Goal: Task Accomplishment & Management: Use online tool/utility

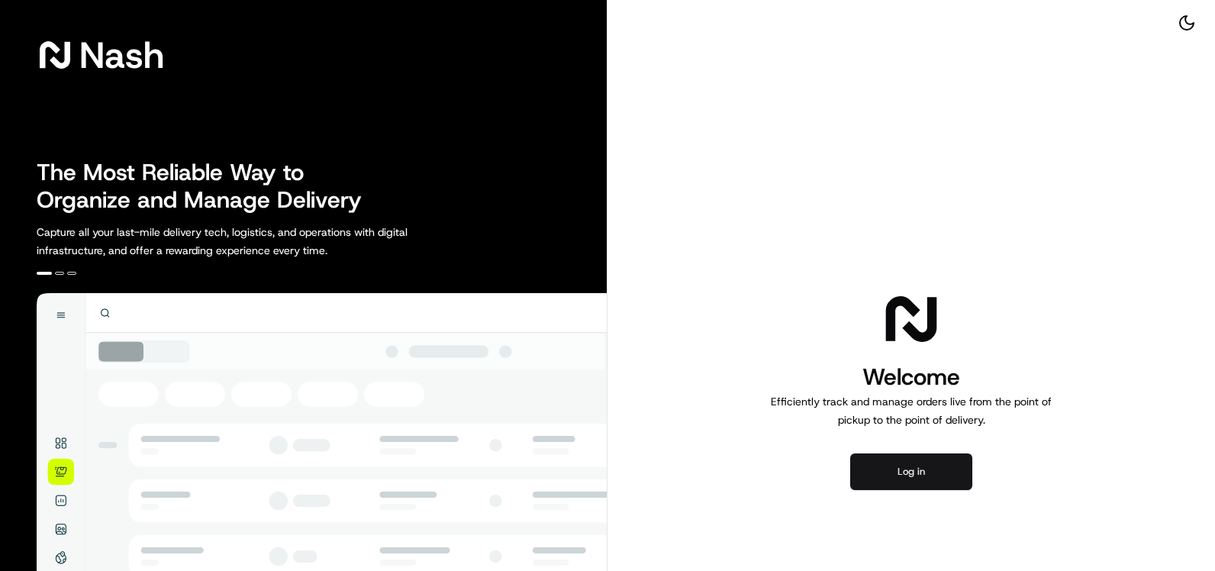
click at [902, 469] on button "Log in" at bounding box center [912, 472] width 122 height 37
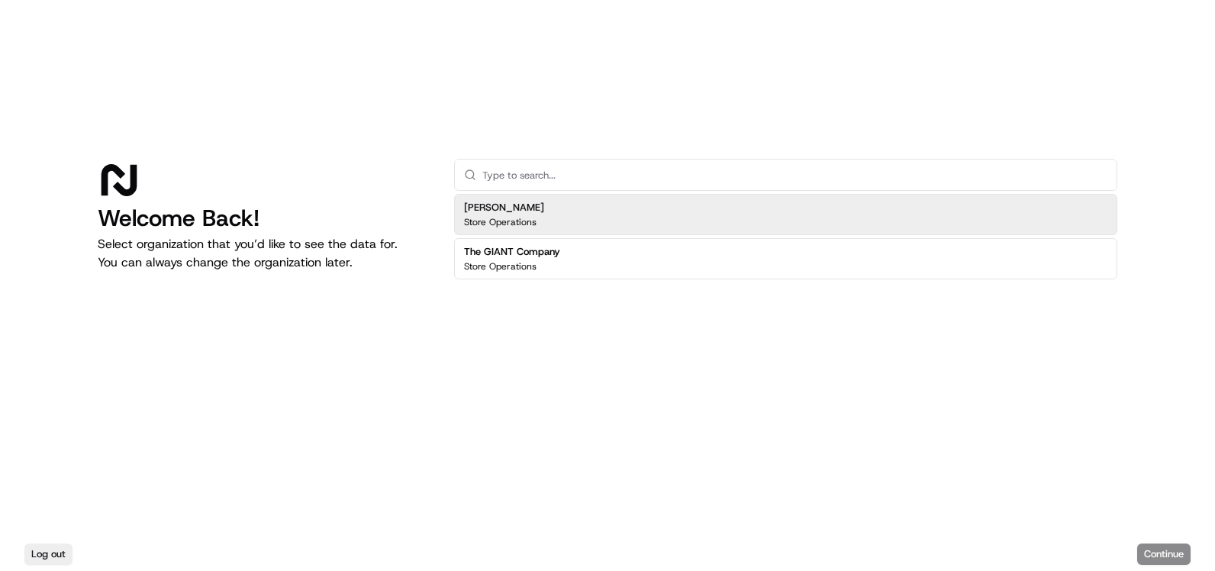
click at [524, 209] on h2 "Martin's" at bounding box center [504, 208] width 80 height 14
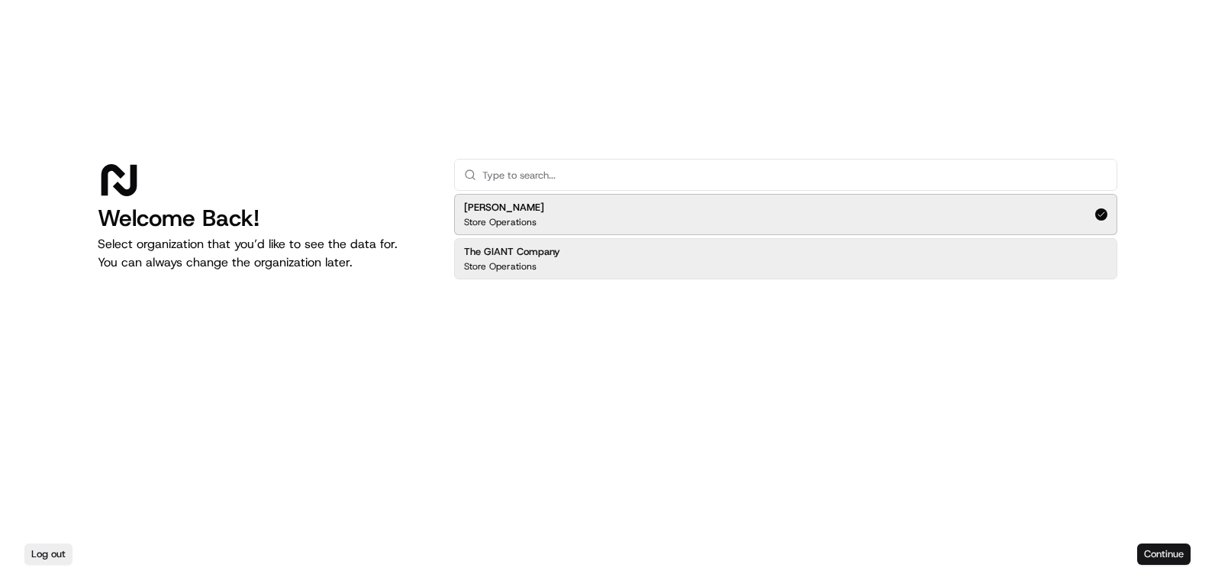
click at [1163, 551] on button "Continue" at bounding box center [1164, 554] width 53 height 21
